Goal: Use online tool/utility: Utilize a website feature to perform a specific function

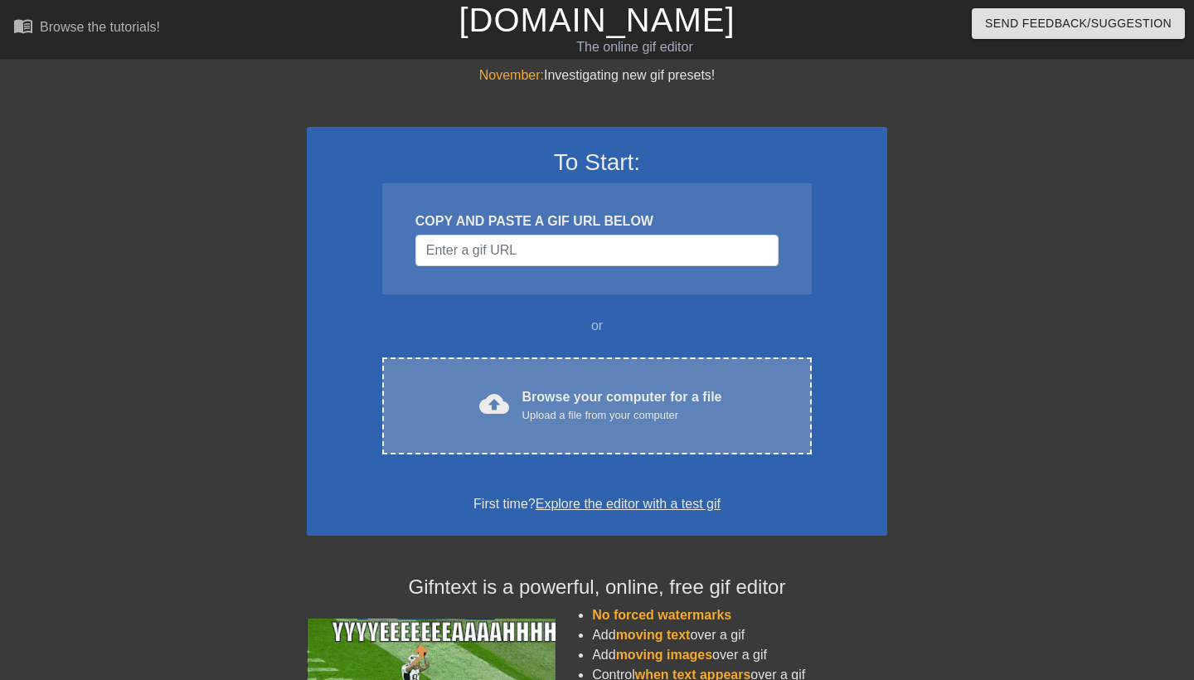
click at [540, 375] on div "cloud_upload Browse your computer for a file Upload a file from your computer C…" at bounding box center [596, 405] width 429 height 97
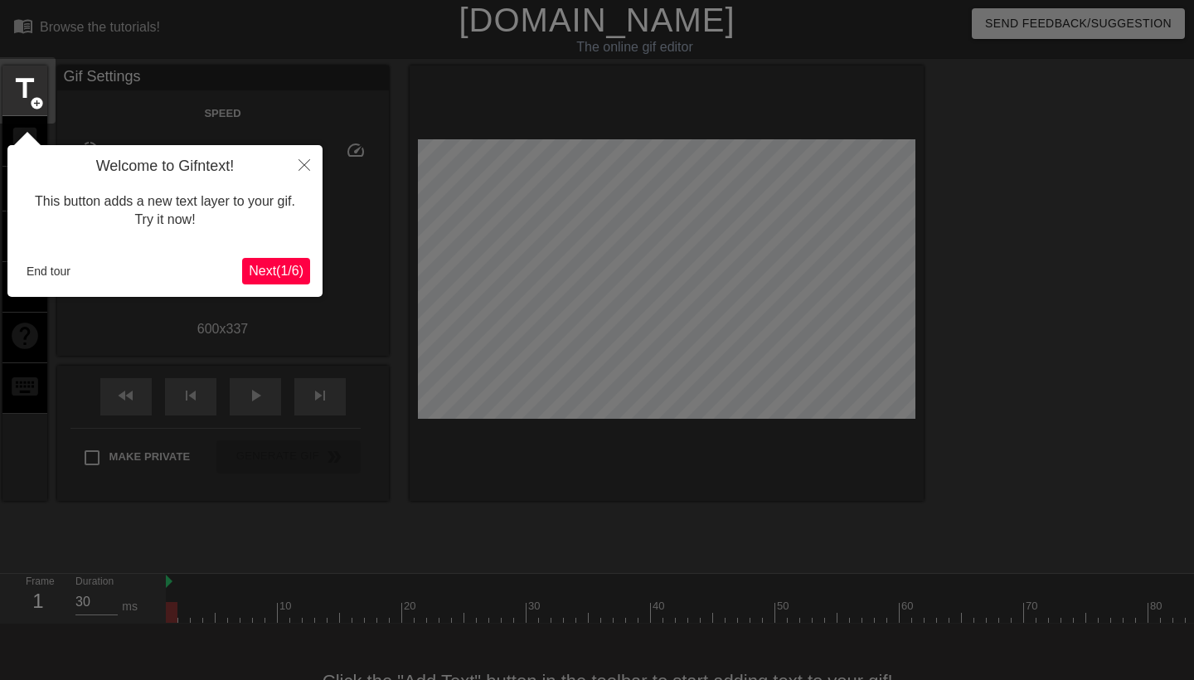
scroll to position [41, 0]
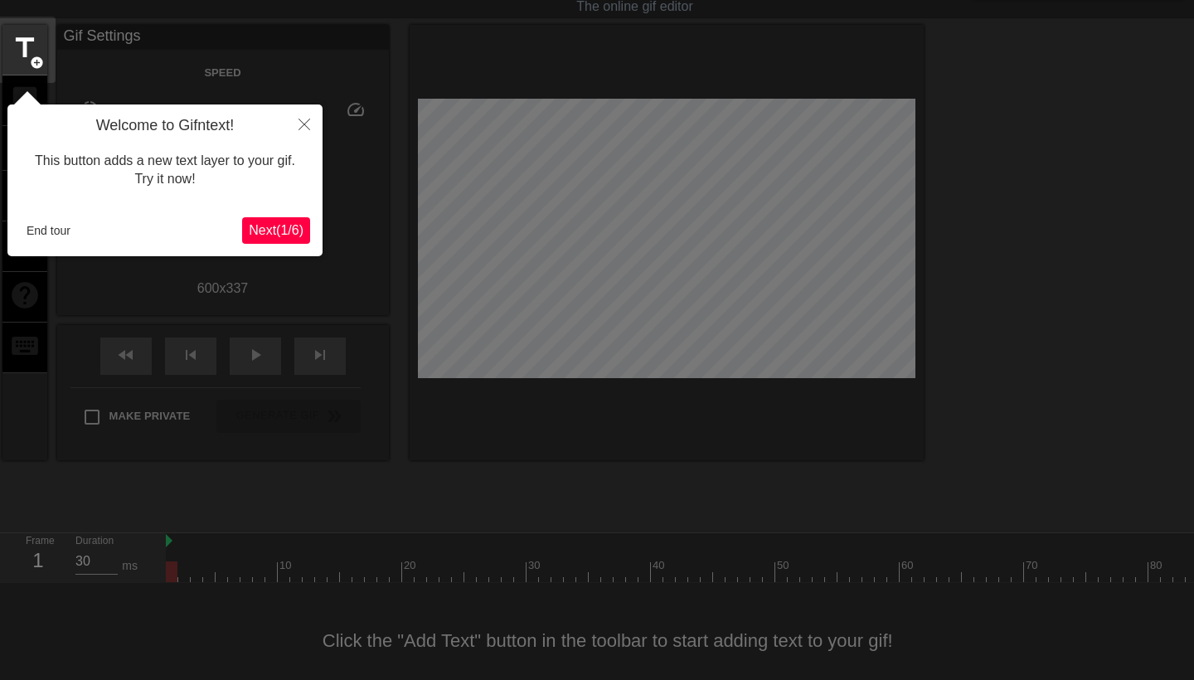
click at [253, 228] on span "Next ( 1 / 6 )" at bounding box center [276, 230] width 55 height 14
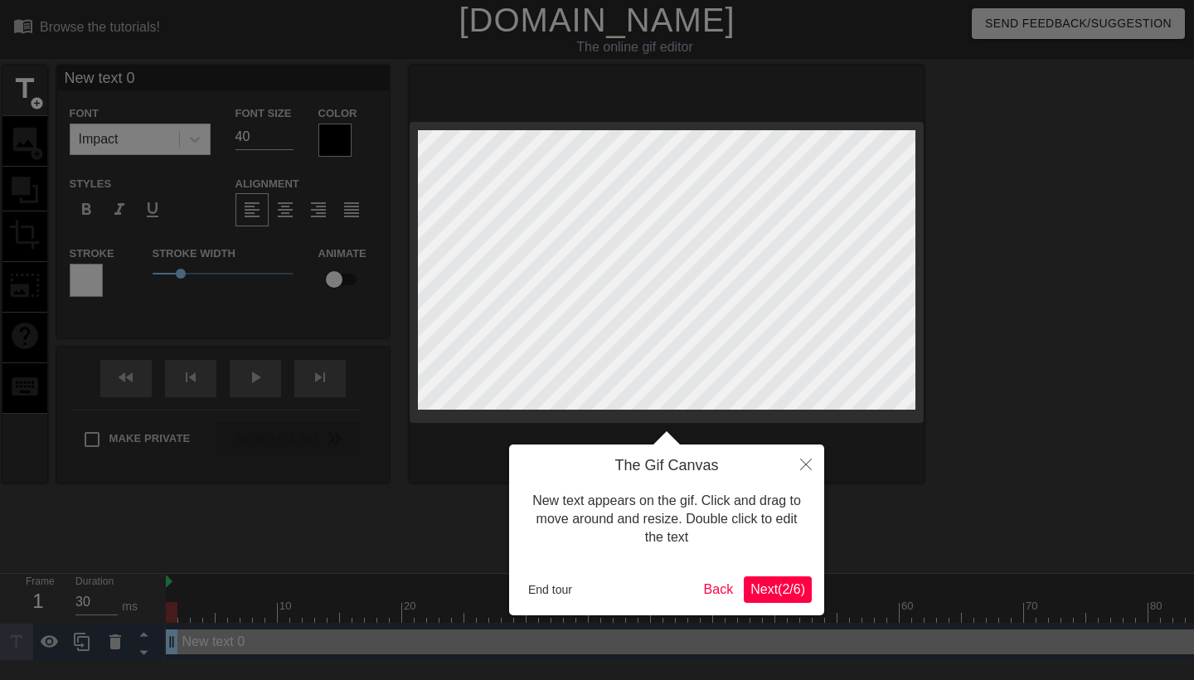
scroll to position [0, 0]
click at [804, 463] on icon "Close" at bounding box center [806, 465] width 12 height 12
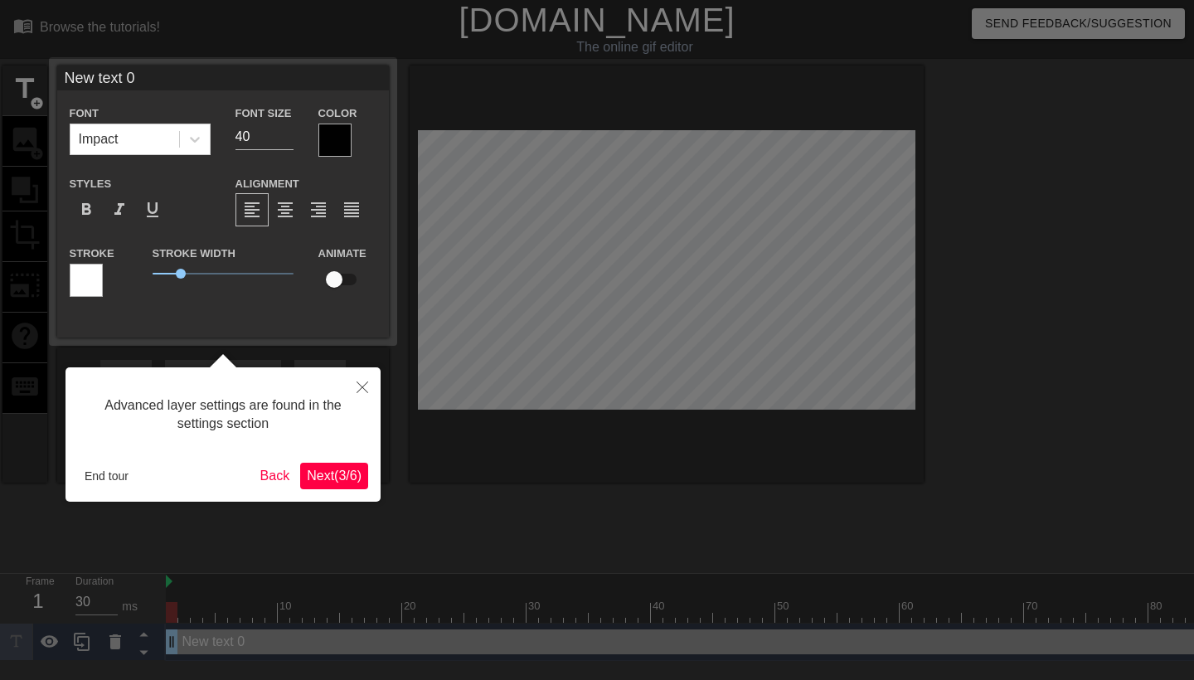
click at [359, 388] on icon "Close" at bounding box center [363, 387] width 12 height 12
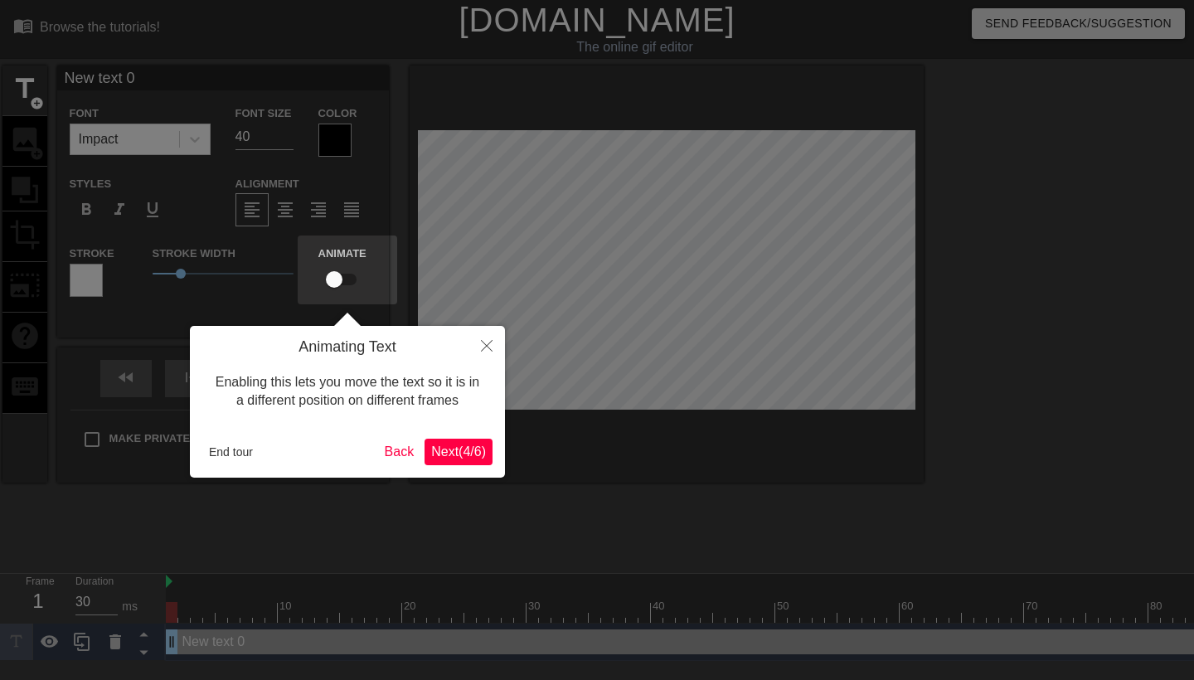
click at [228, 449] on button "End tour" at bounding box center [230, 451] width 57 height 25
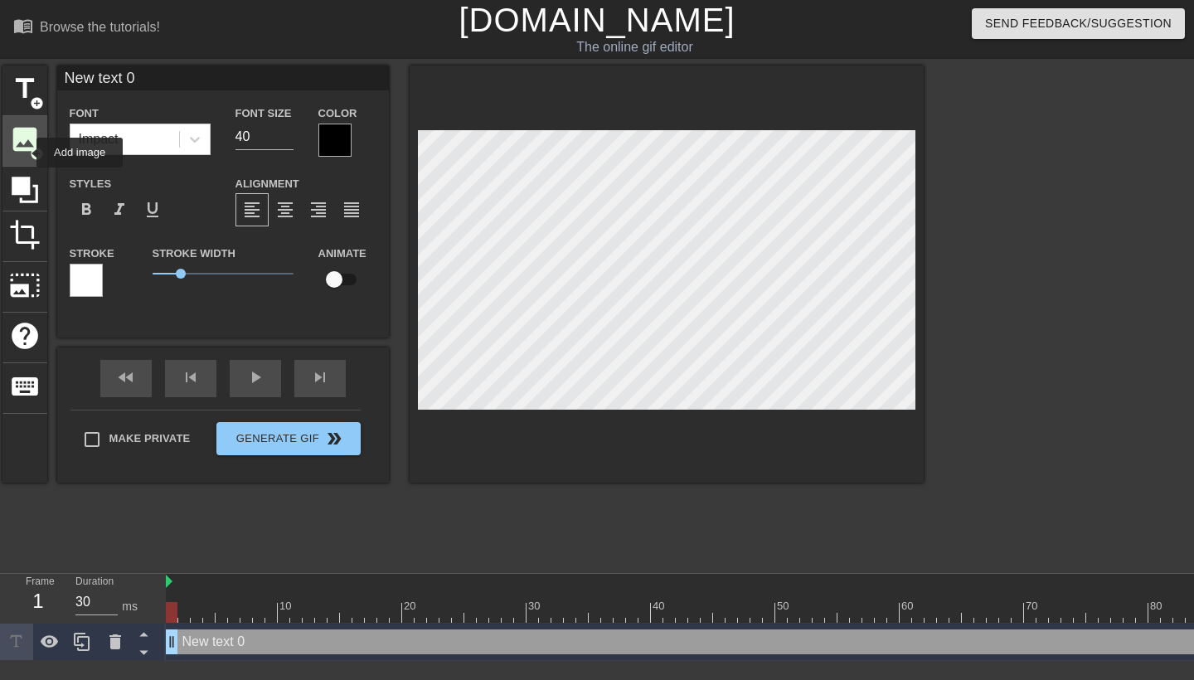
click at [26, 153] on span "image" at bounding box center [25, 140] width 32 height 32
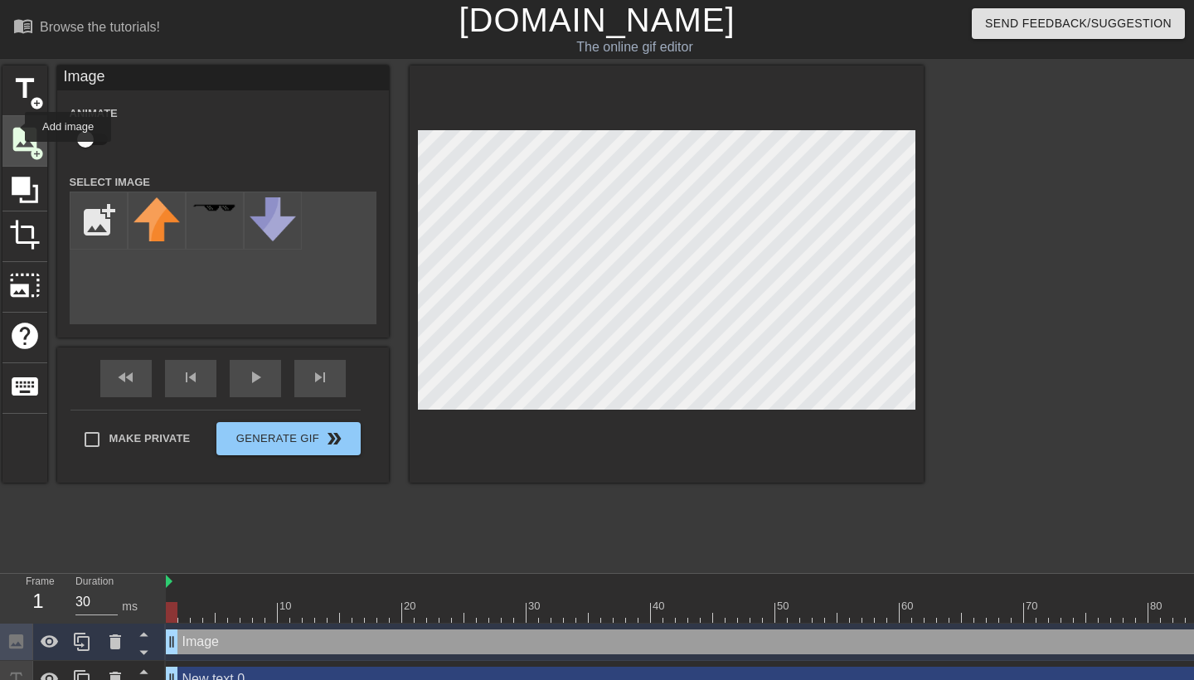
click at [14, 127] on span "image" at bounding box center [25, 140] width 32 height 32
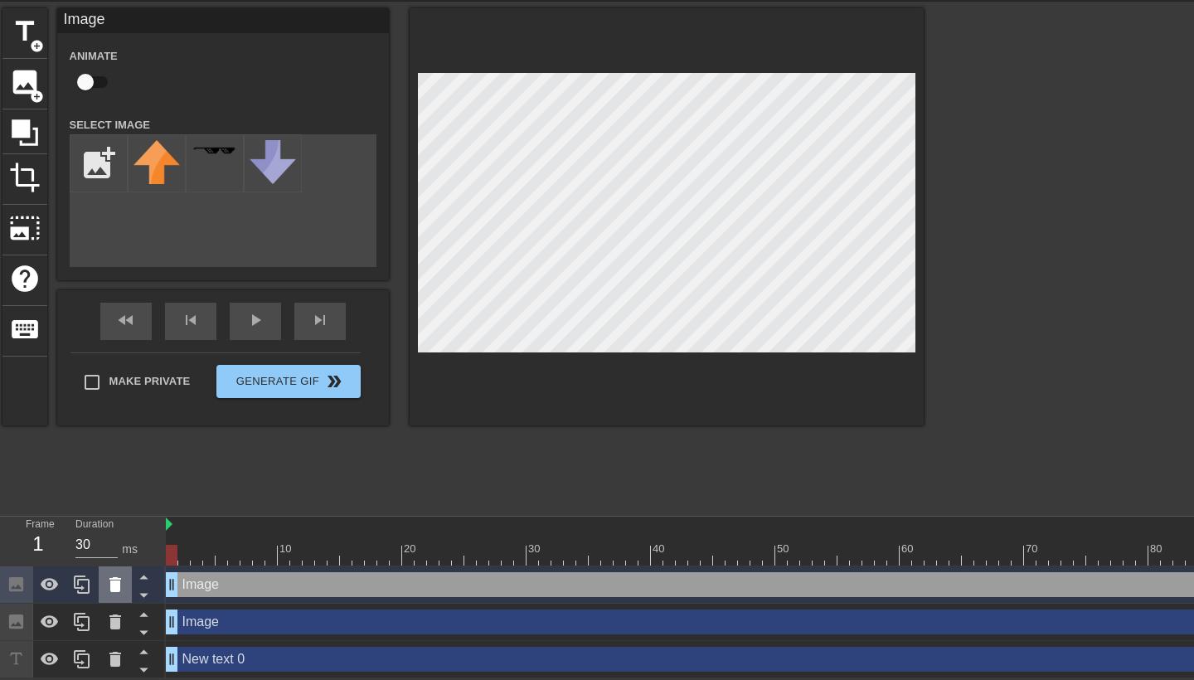
scroll to position [58, 0]
click at [113, 593] on icon at bounding box center [115, 585] width 20 height 20
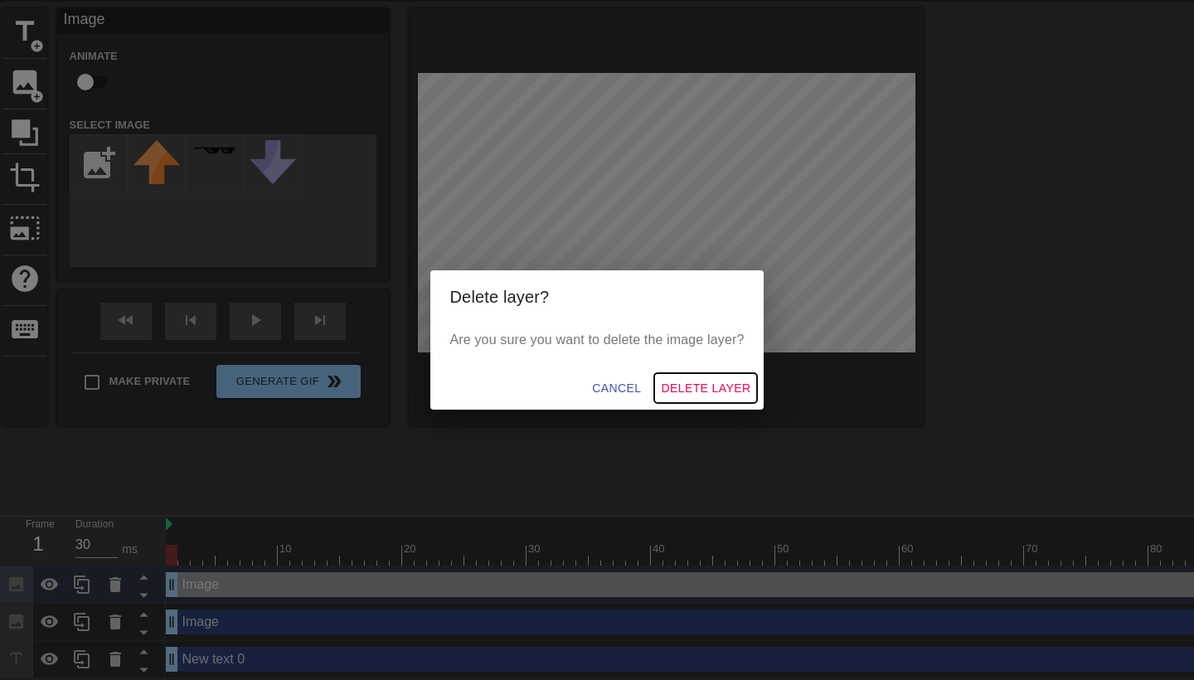
click at [679, 383] on span "Delete Layer" at bounding box center [706, 388] width 90 height 21
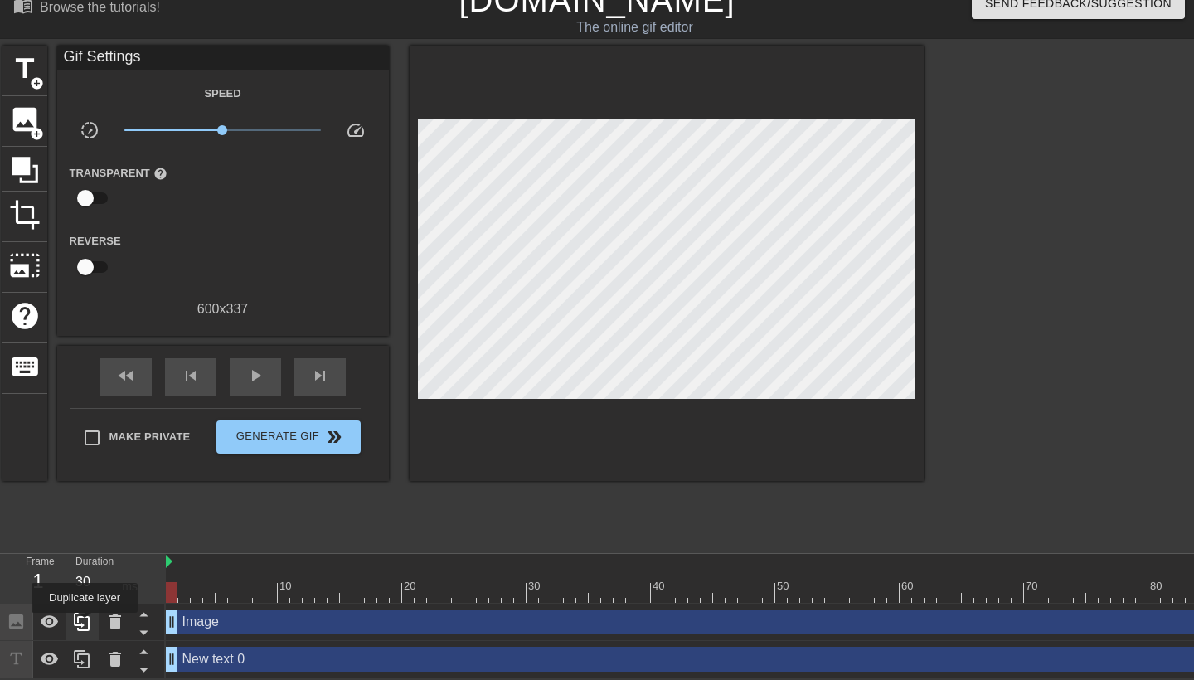
scroll to position [21, 0]
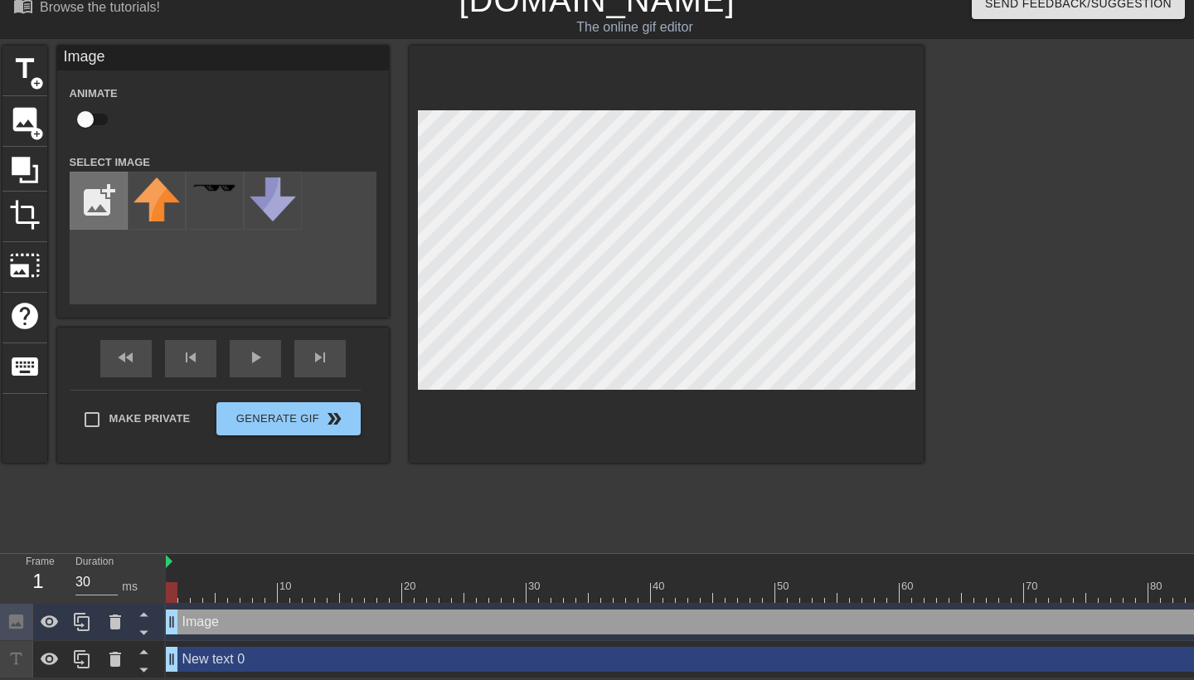
click at [96, 201] on input "file" at bounding box center [98, 200] width 56 height 56
type input "C:\fakepath\smsss.png"
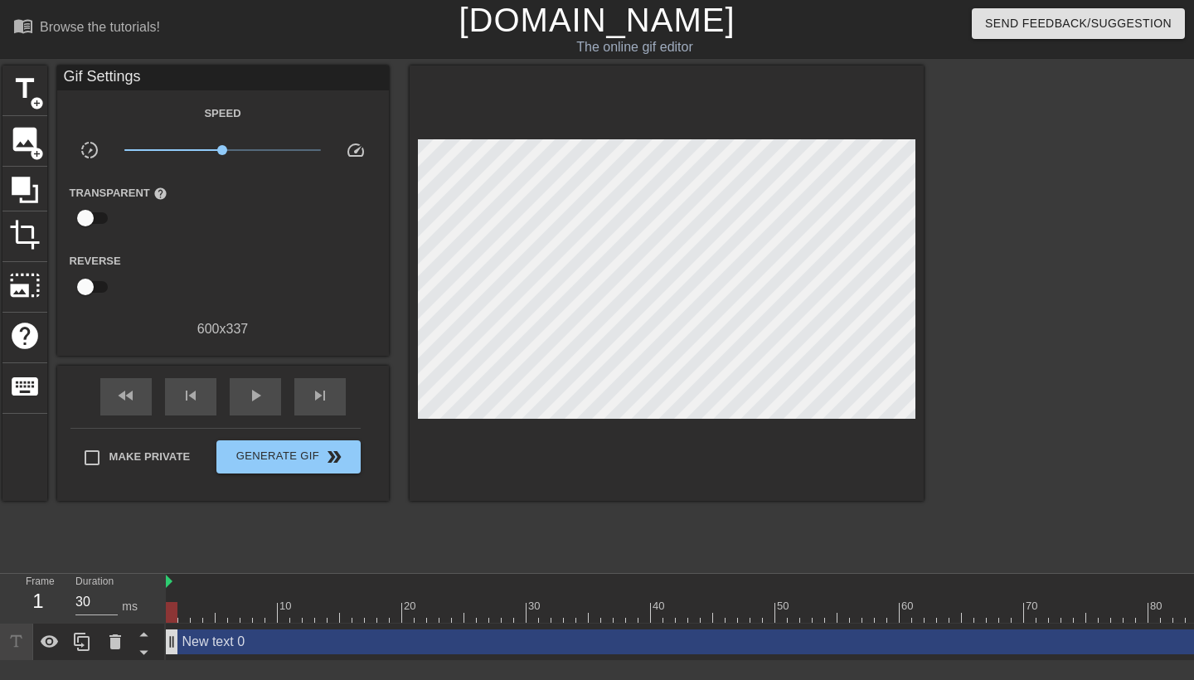
scroll to position [0, 0]
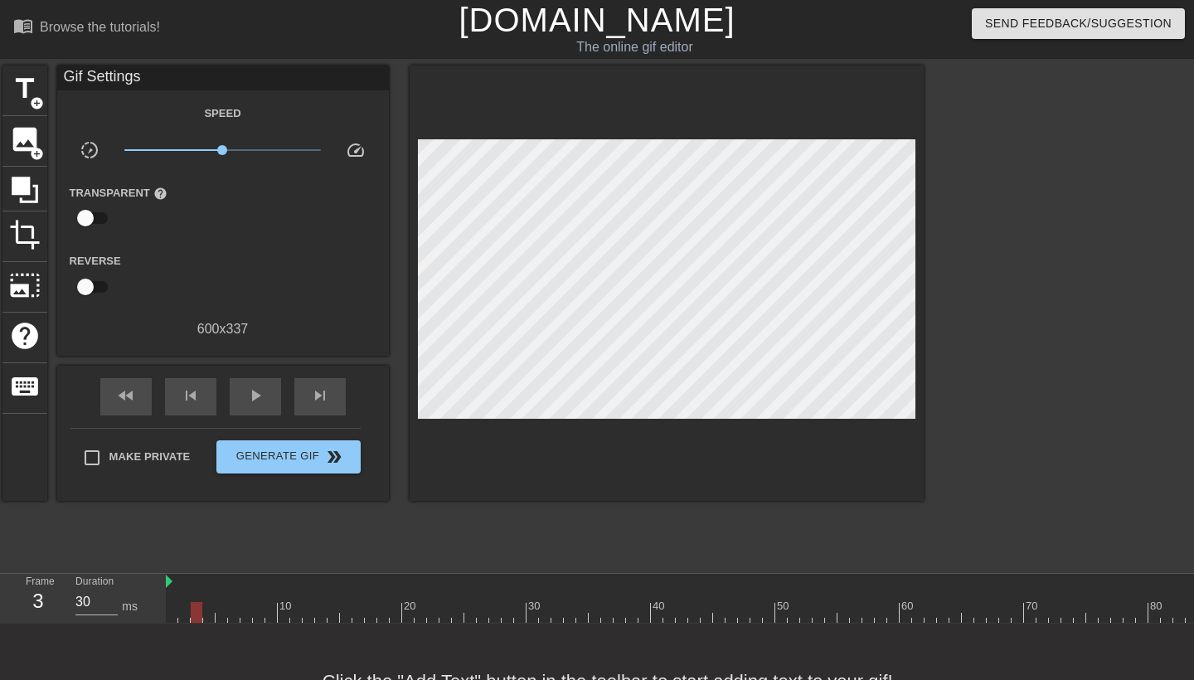
click at [195, 600] on div at bounding box center [193, 606] width 3 height 17
click at [18, 141] on span "image" at bounding box center [25, 140] width 32 height 32
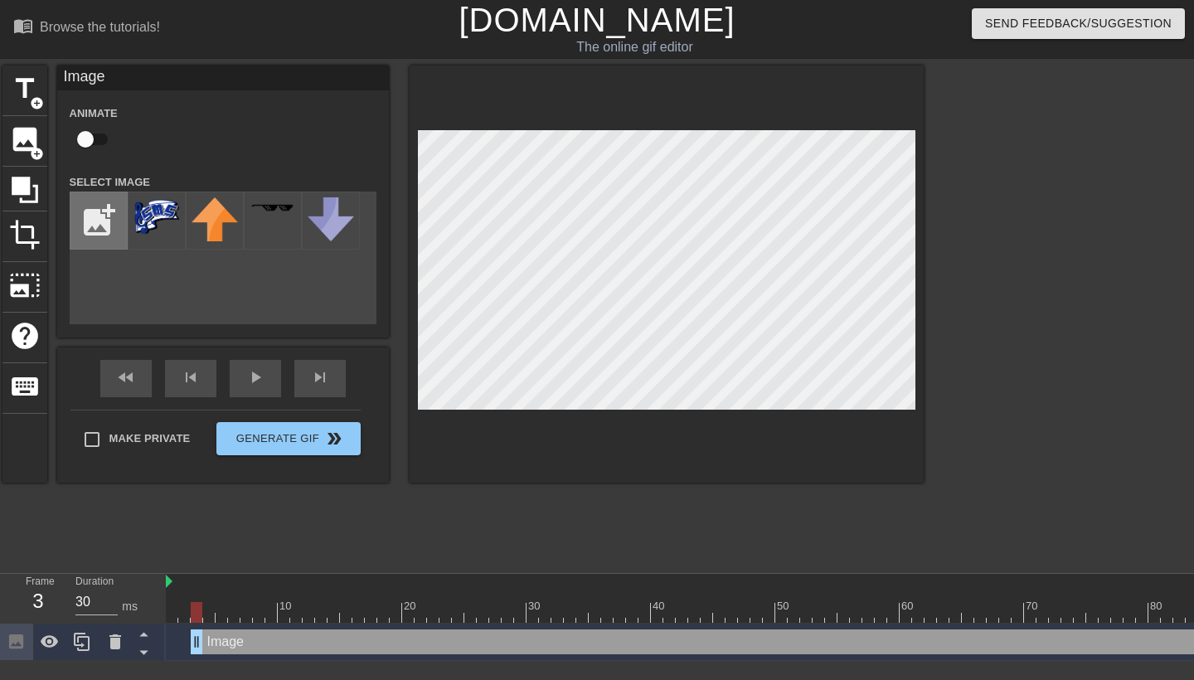
click at [84, 223] on input "file" at bounding box center [98, 220] width 56 height 56
type input "C:\fakepath\smsss.png"
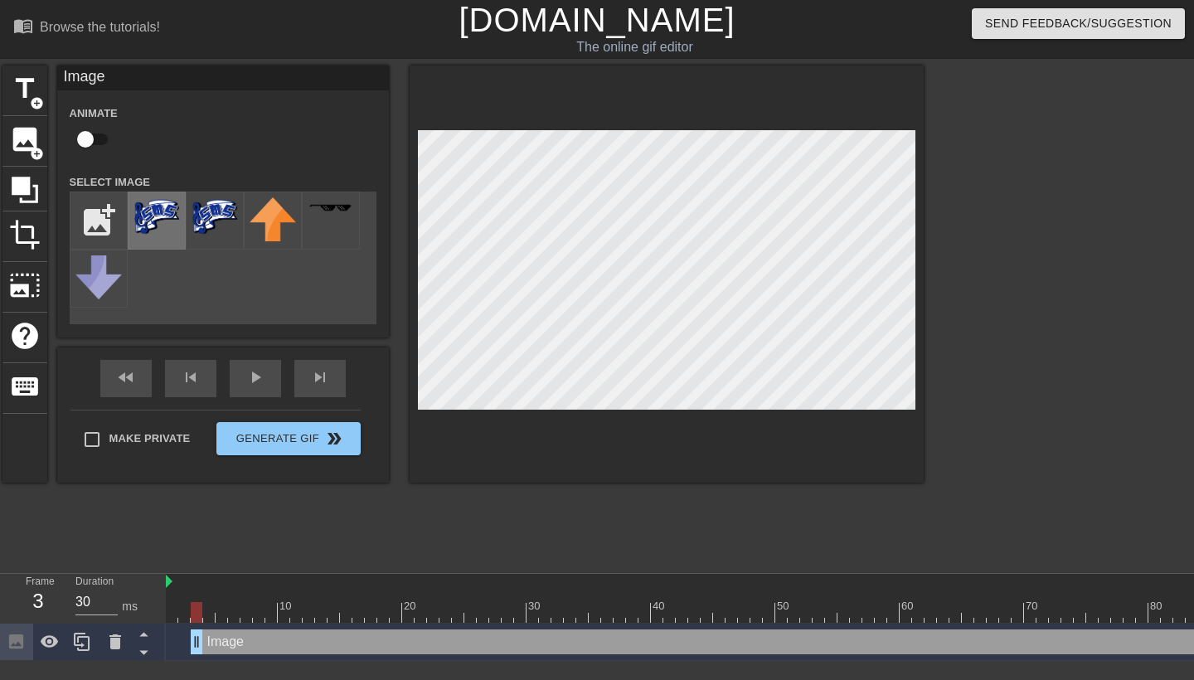
click at [153, 221] on img at bounding box center [156, 220] width 46 height 46
click at [1134, 334] on div at bounding box center [1068, 314] width 249 height 497
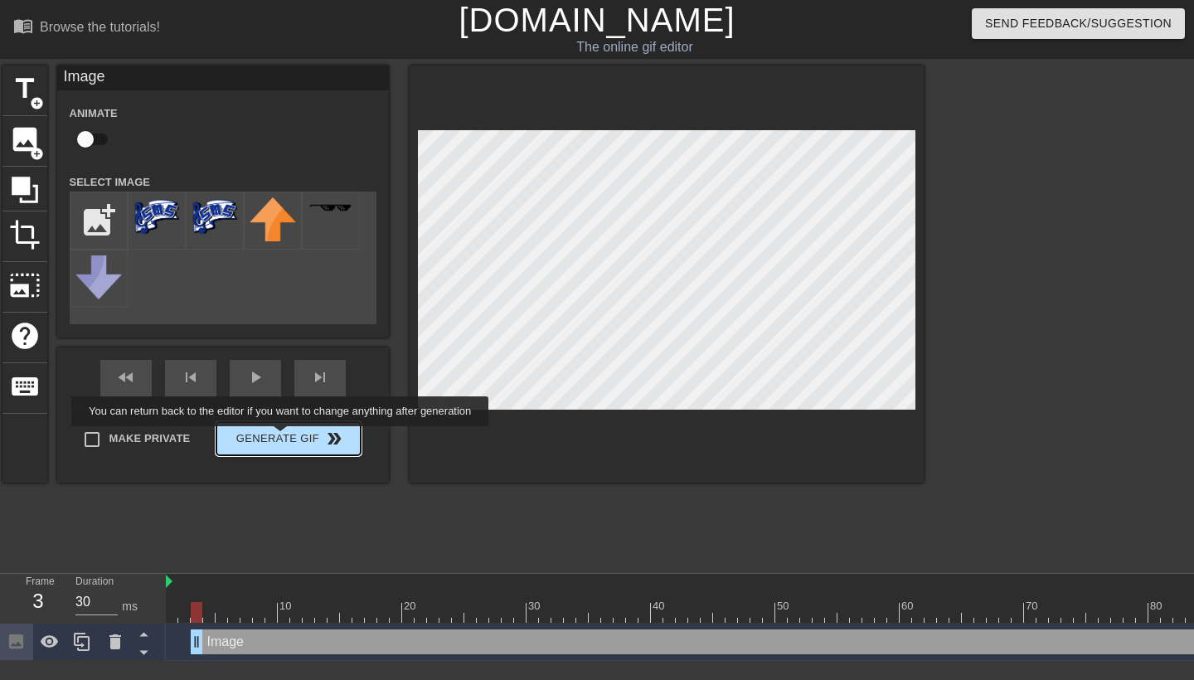
click at [291, 438] on div "Make Private Generate Gif double_arrow" at bounding box center [215, 443] width 290 height 66
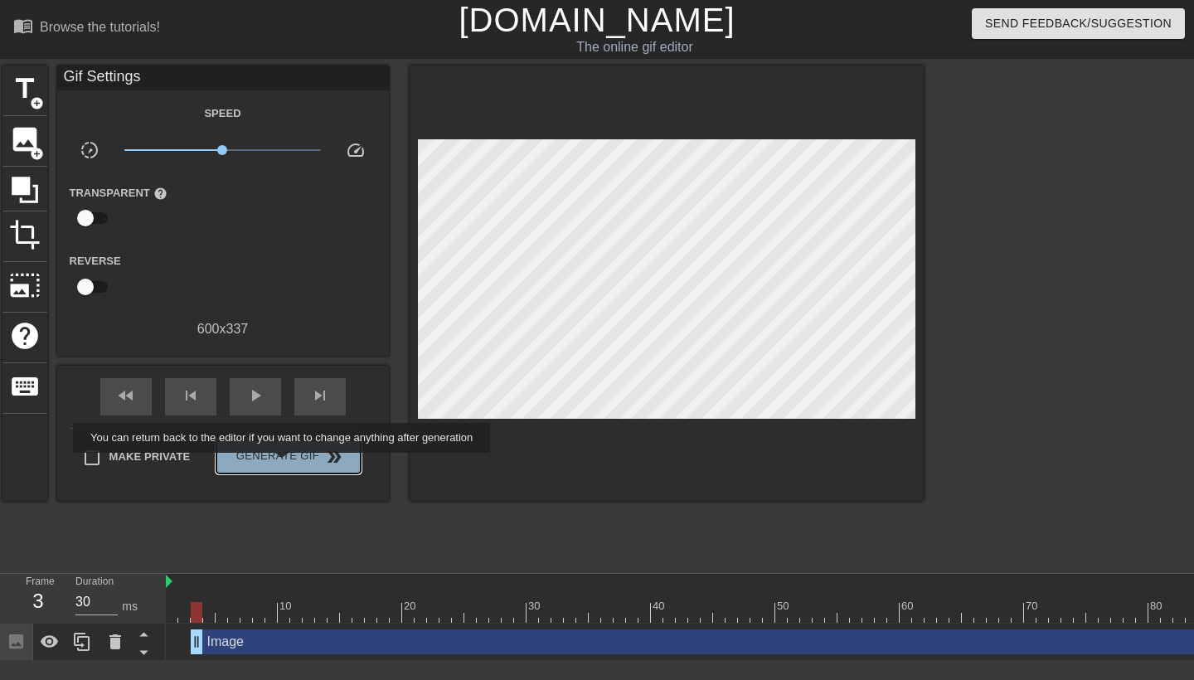
click at [293, 464] on span "Generate Gif double_arrow" at bounding box center [288, 457] width 130 height 20
